Goal: Register for event/course

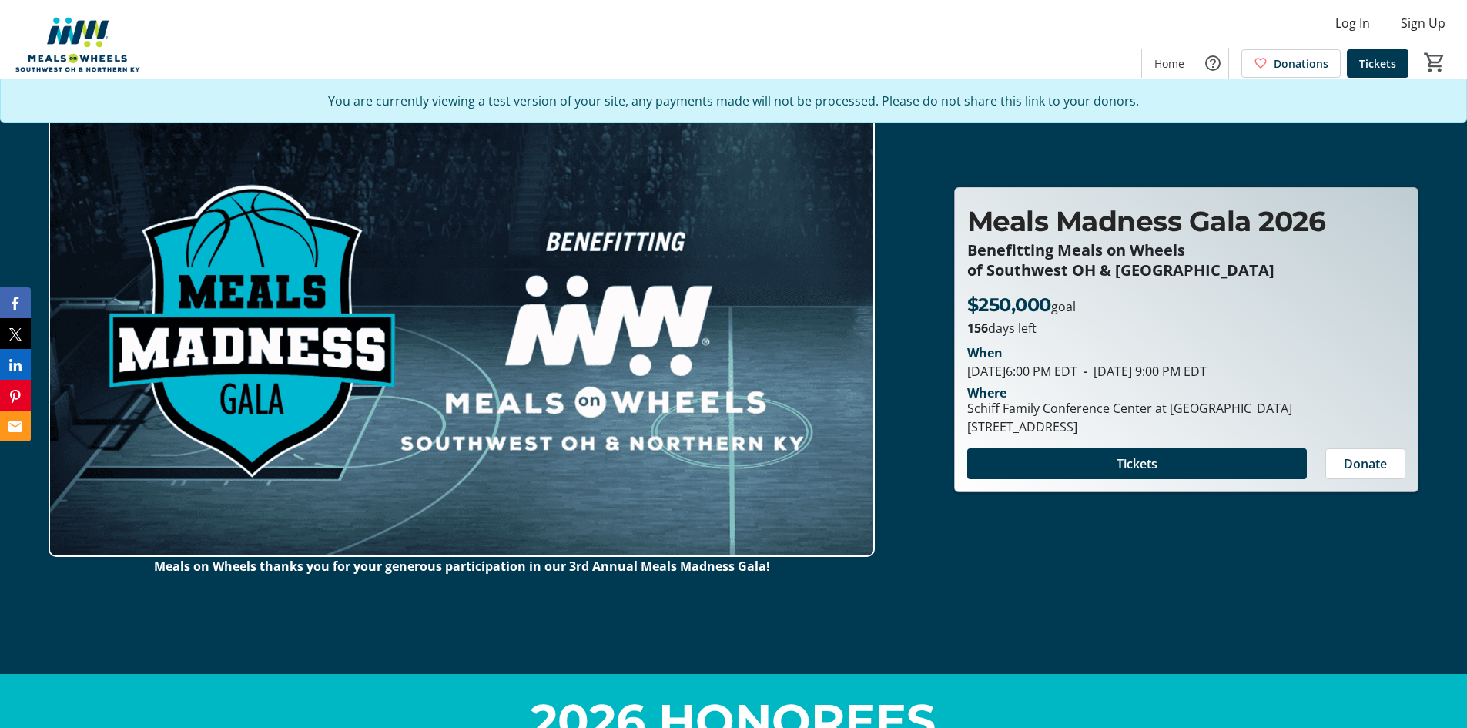
scroll to position [77, 0]
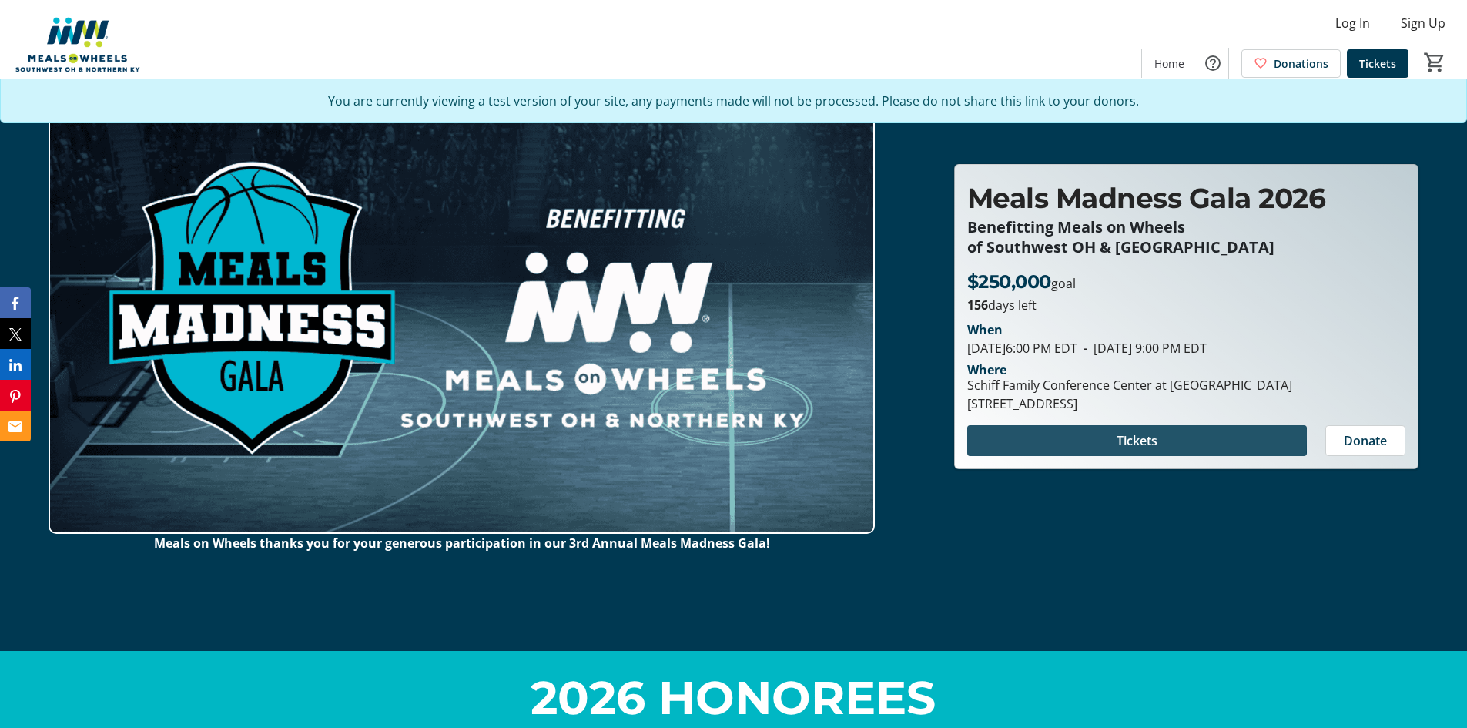
click at [1023, 435] on span at bounding box center [1137, 440] width 340 height 37
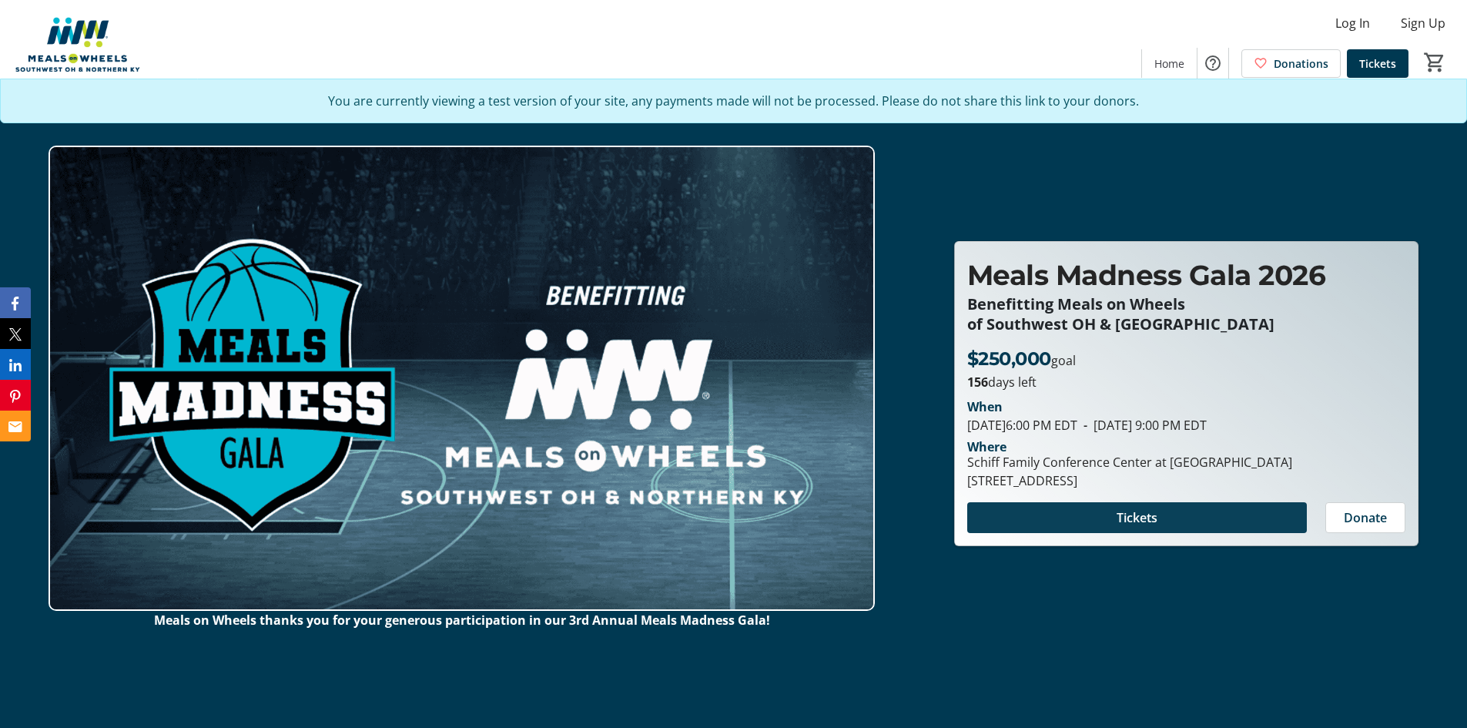
click at [1181, 507] on span at bounding box center [1137, 517] width 340 height 37
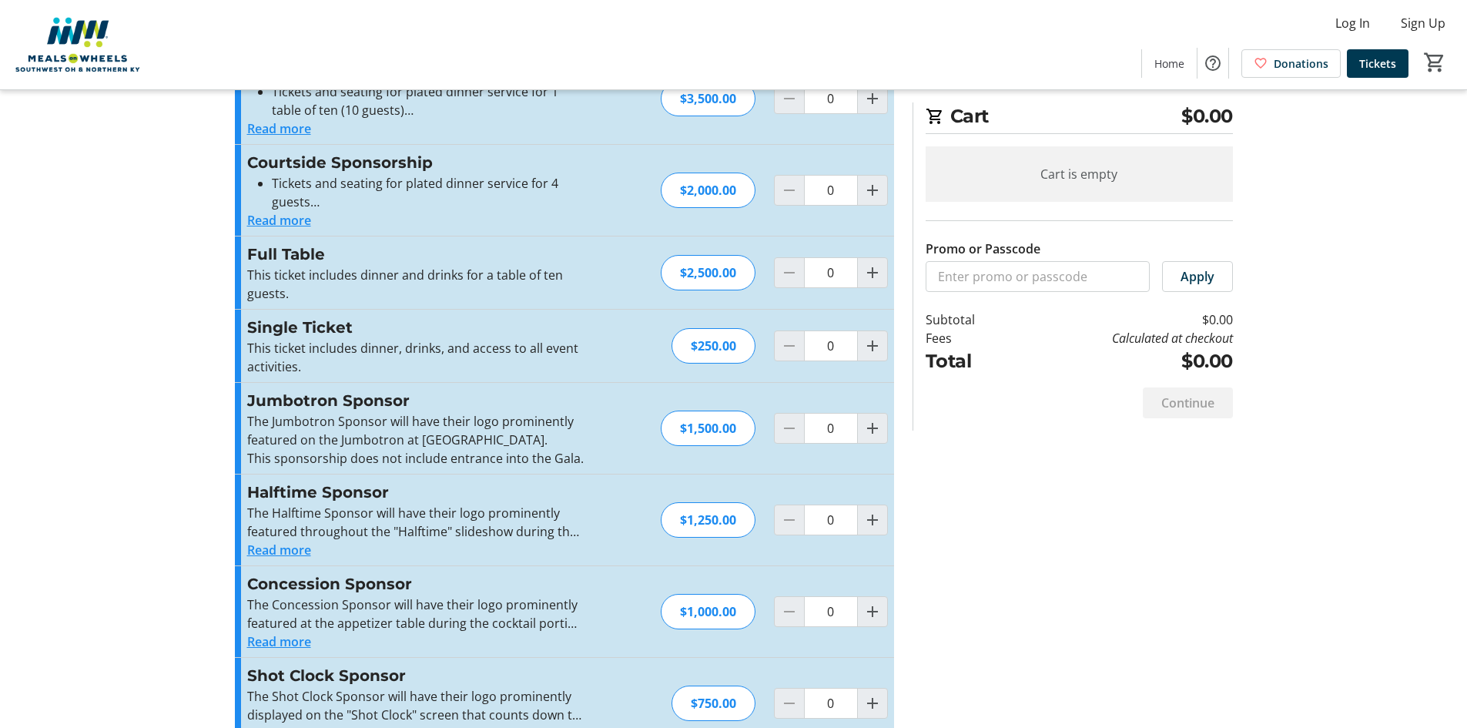
scroll to position [389, 0]
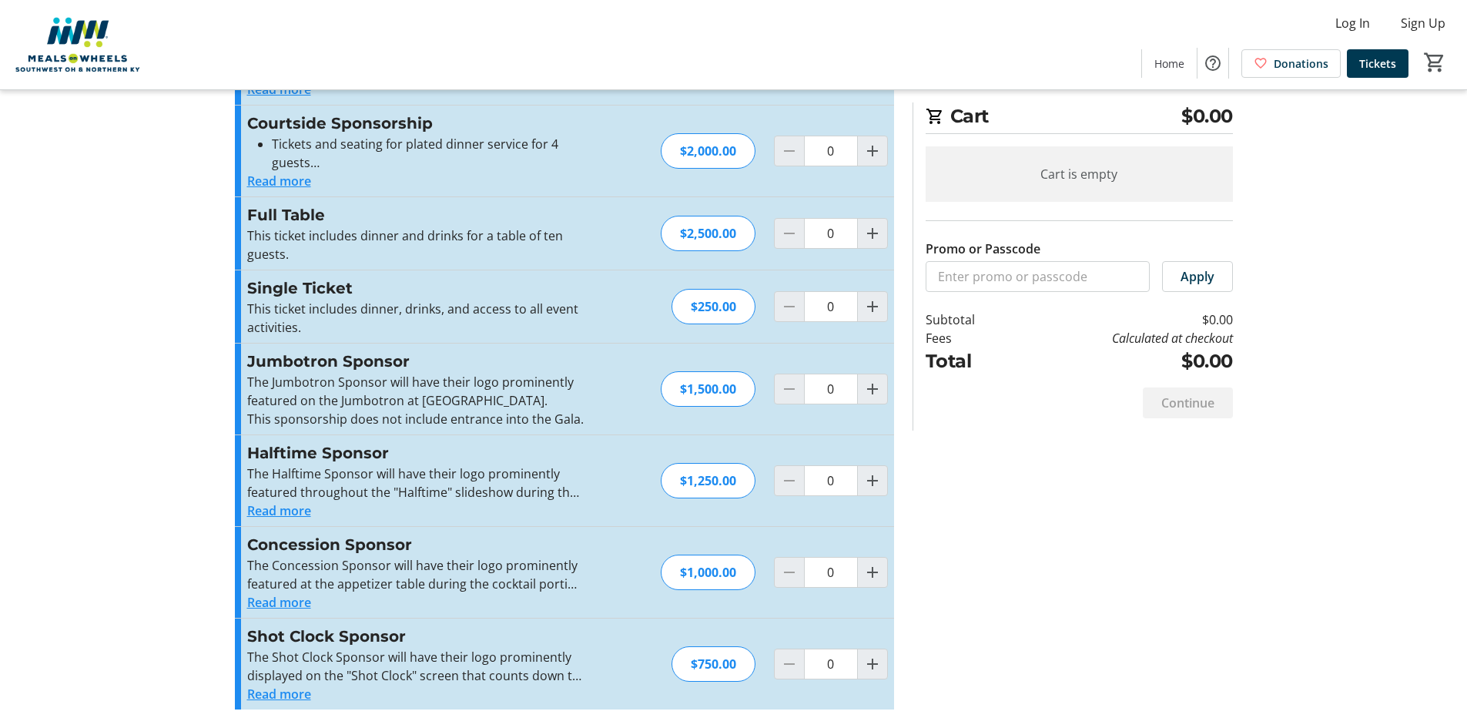
click at [283, 694] on button "Read more" at bounding box center [279, 693] width 64 height 18
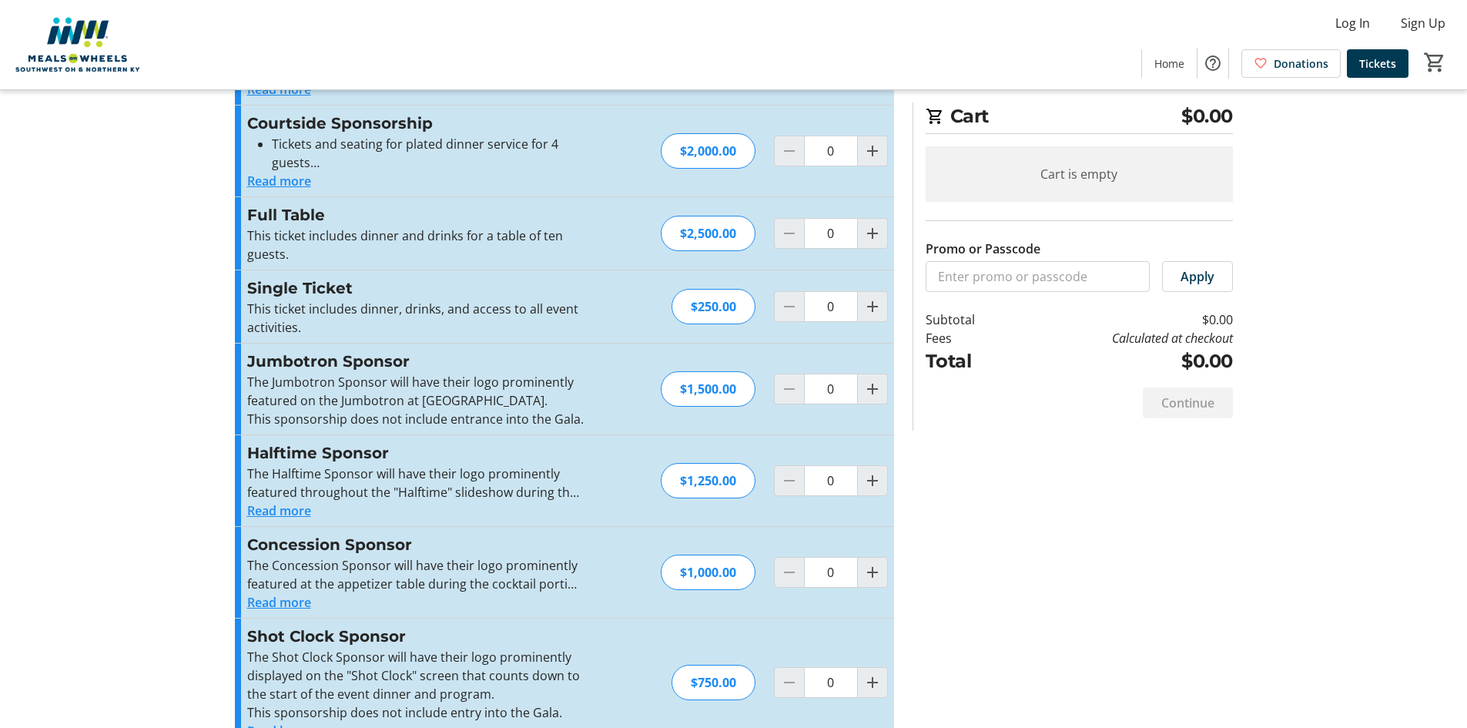
scroll to position [426, 0]
